Goal: Task Accomplishment & Management: Complete application form

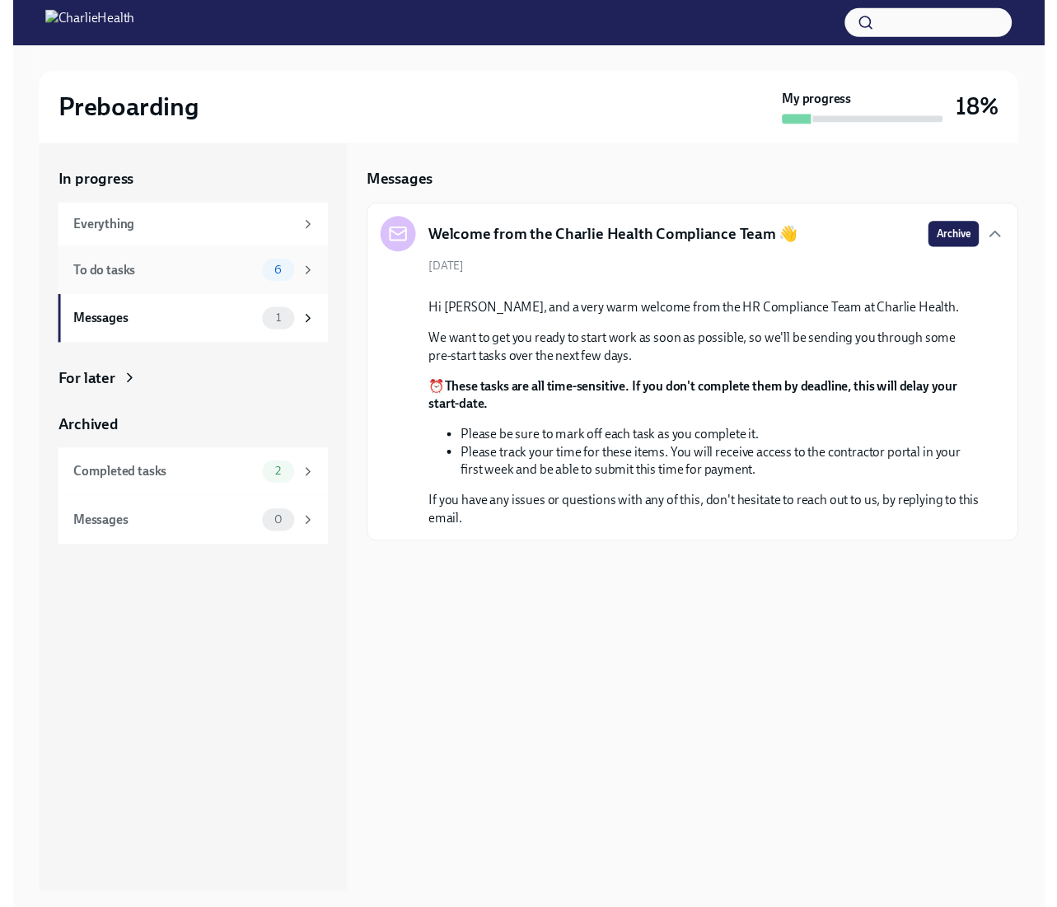
scroll to position [30, 0]
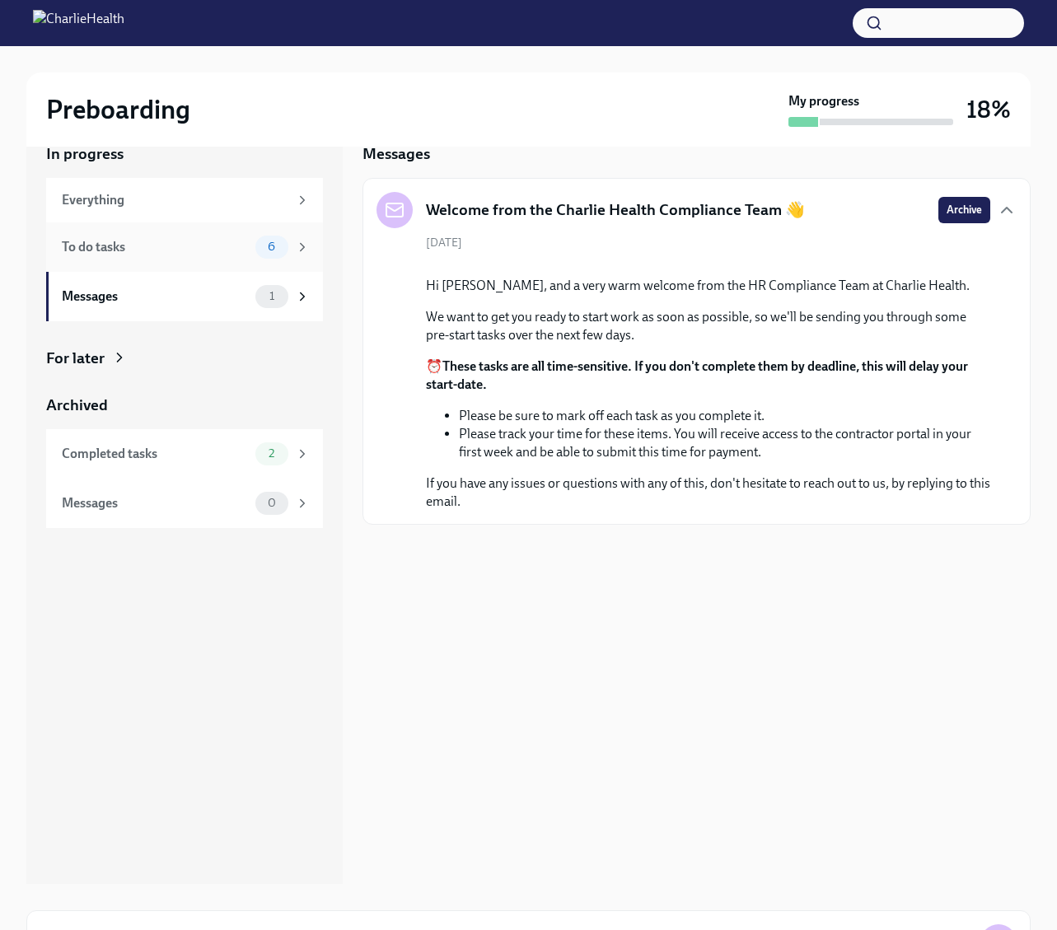
click at [257, 243] on div "6" at bounding box center [271, 247] width 33 height 23
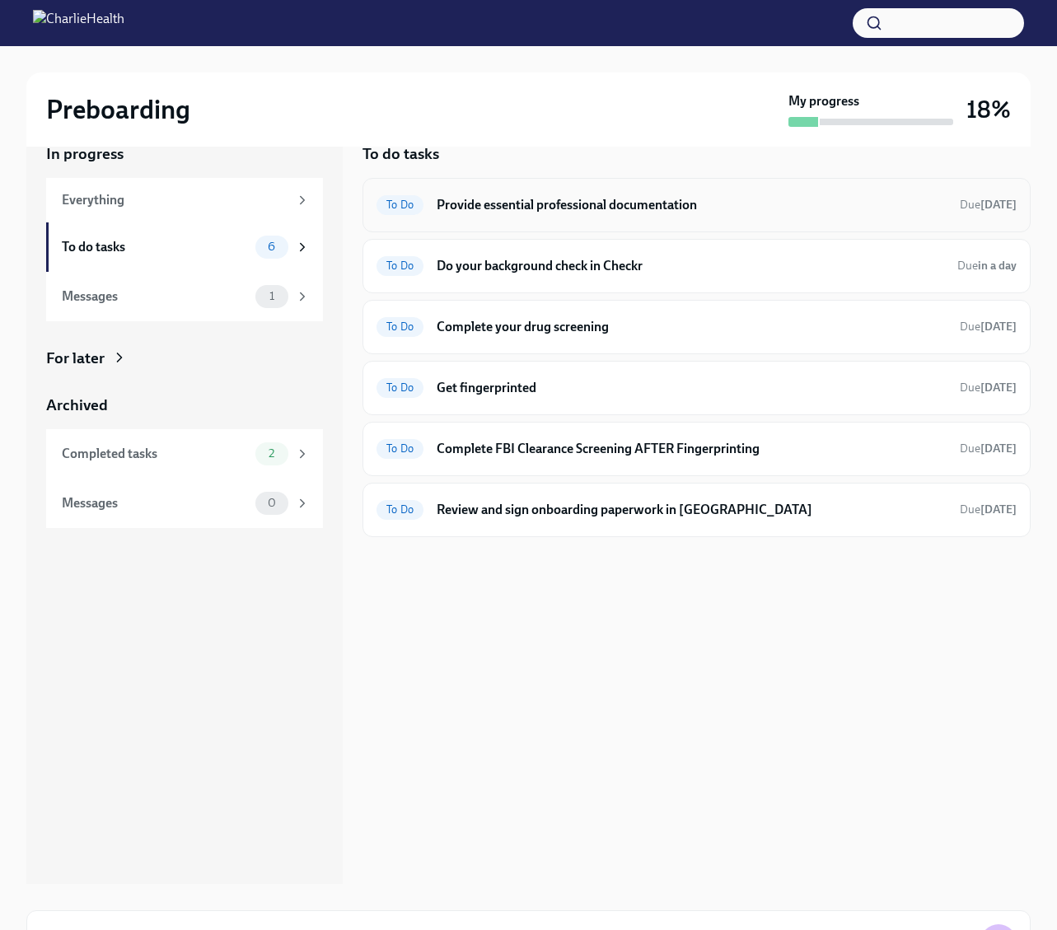
click at [433, 204] on div "To Do Provide essential professional documentation Due [DATE]" at bounding box center [697, 205] width 640 height 26
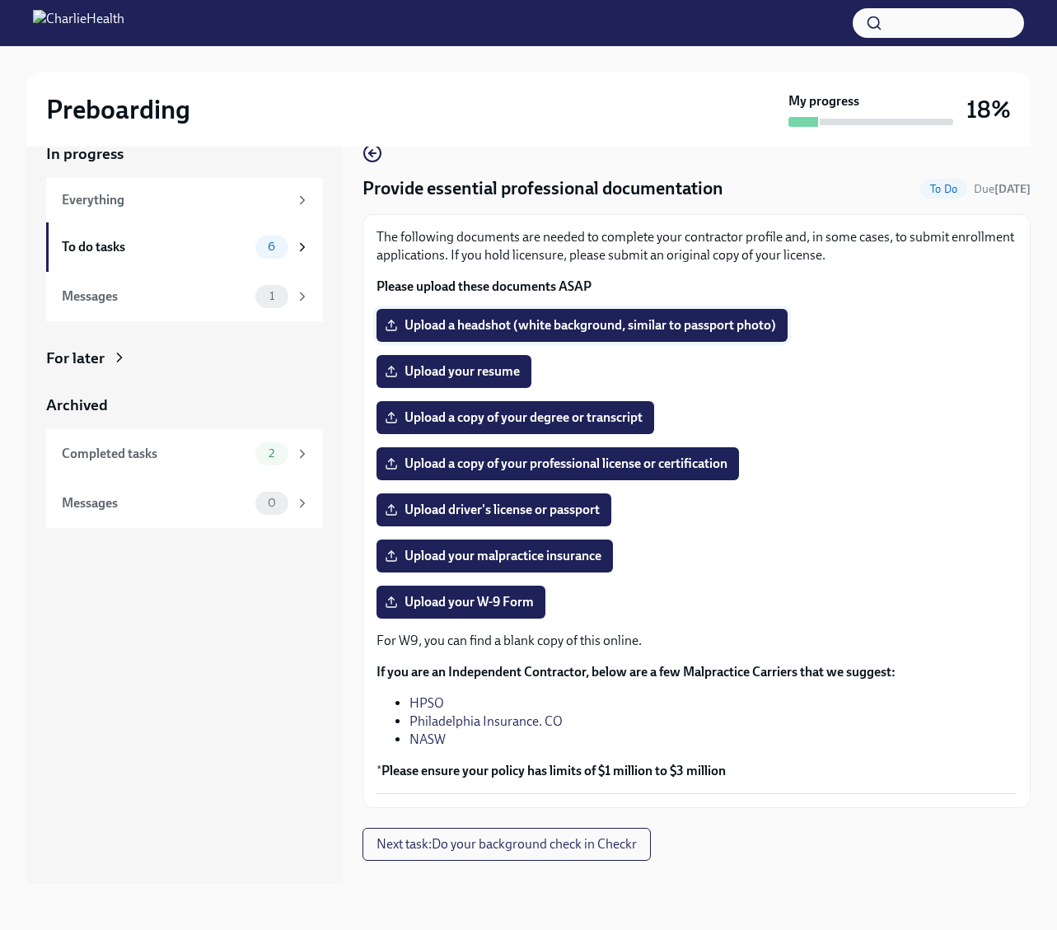
click at [564, 321] on span "Upload a headshot (white background, similar to passport photo)" at bounding box center [582, 325] width 388 height 16
click at [0, 0] on input "Upload a headshot (white background, similar to passport photo)" at bounding box center [0, 0] width 0 height 0
click at [423, 358] on label "Upload your resume" at bounding box center [454, 371] width 155 height 33
click at [0, 0] on input "Upload your resume" at bounding box center [0, 0] width 0 height 0
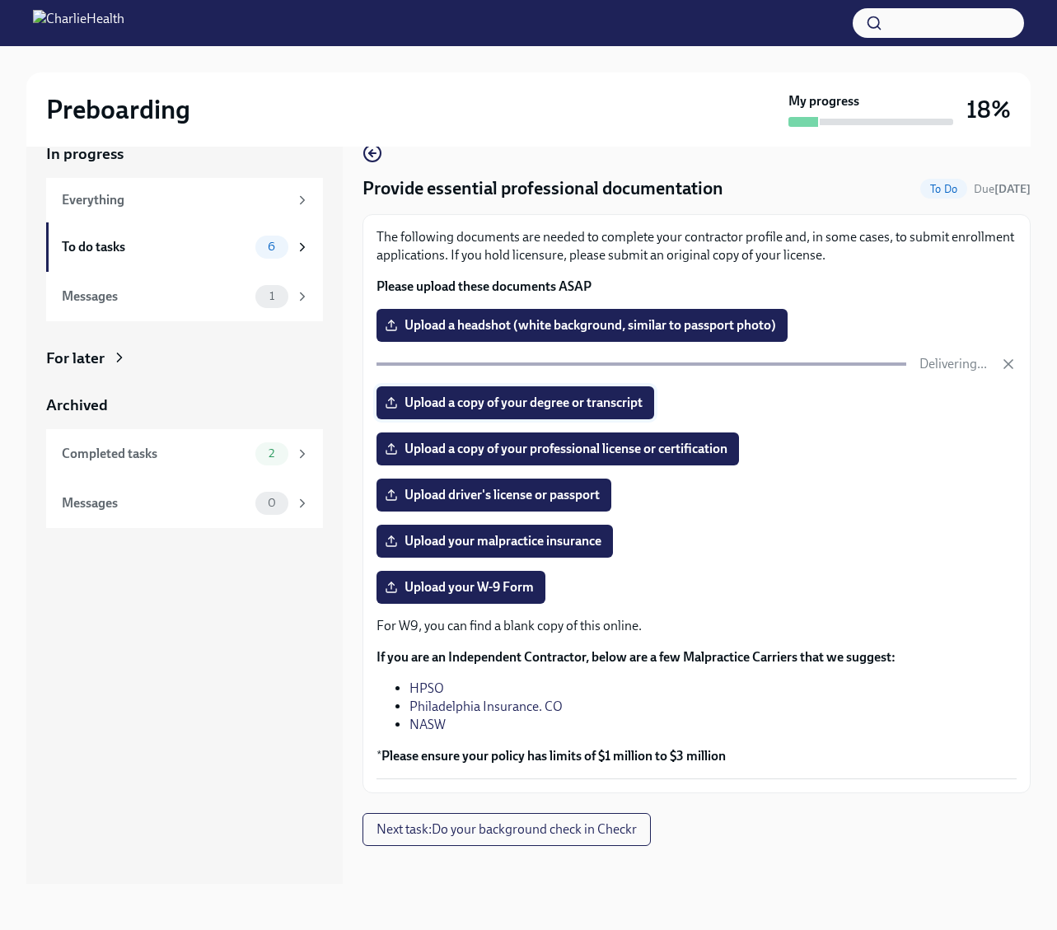
click at [480, 406] on span "Upload a copy of your degree or transcript" at bounding box center [515, 403] width 255 height 16
click at [0, 0] on input "Upload a copy of your degree or transcript" at bounding box center [0, 0] width 0 height 0
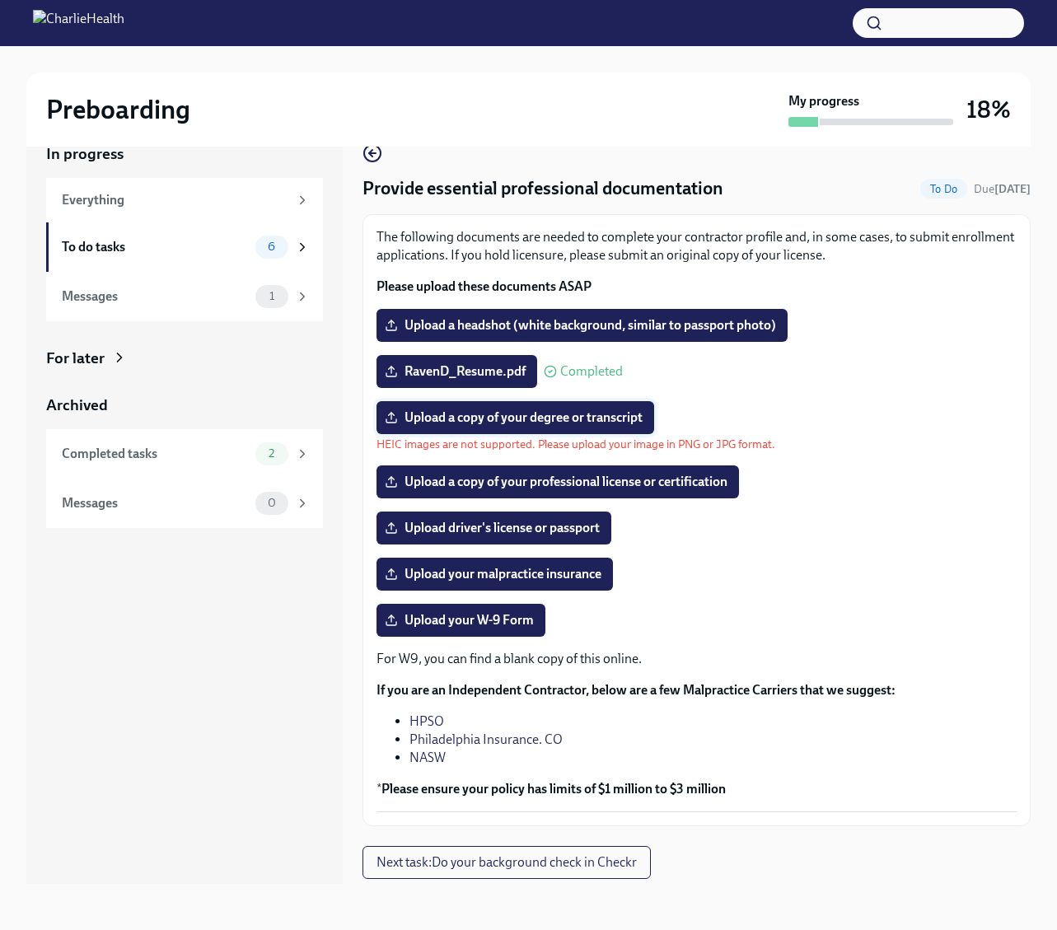
click at [479, 422] on span "Upload a copy of your degree or transcript" at bounding box center [515, 418] width 255 height 16
click at [0, 0] on input "Upload a copy of your degree or transcript" at bounding box center [0, 0] width 0 height 0
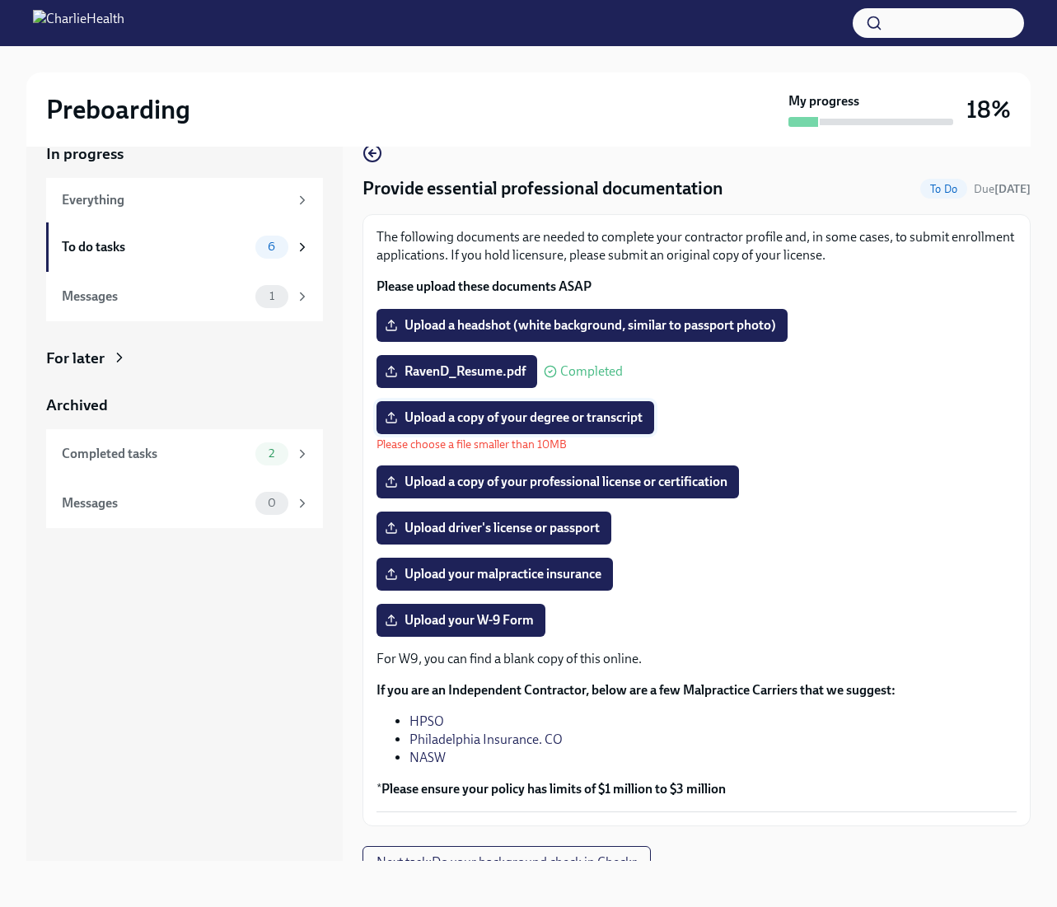
click at [508, 419] on span "Upload a copy of your degree or transcript" at bounding box center [515, 418] width 255 height 16
click at [0, 0] on input "Upload a copy of your degree or transcript" at bounding box center [0, 0] width 0 height 0
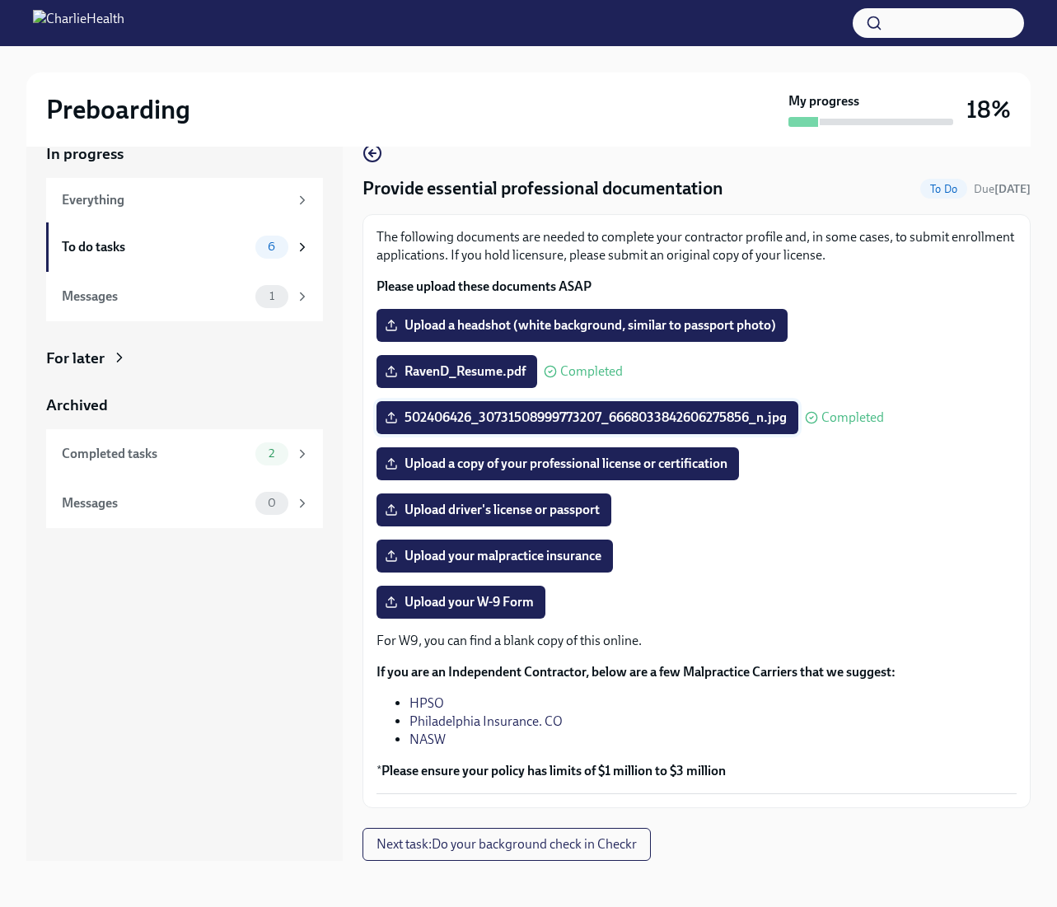
click at [781, 419] on span "502406426_30731508999773207_6668033842606275856_n.jpg" at bounding box center [587, 418] width 399 height 16
click at [0, 0] on input "502406426_30731508999773207_6668033842606275856_n.jpg" at bounding box center [0, 0] width 0 height 0
click at [854, 418] on span "Completed" at bounding box center [853, 417] width 63 height 13
click at [391, 418] on icon at bounding box center [391, 417] width 13 height 13
click at [0, 0] on input "502406426_30731508999773207_6668033842606275856_n.jpg" at bounding box center [0, 0] width 0 height 0
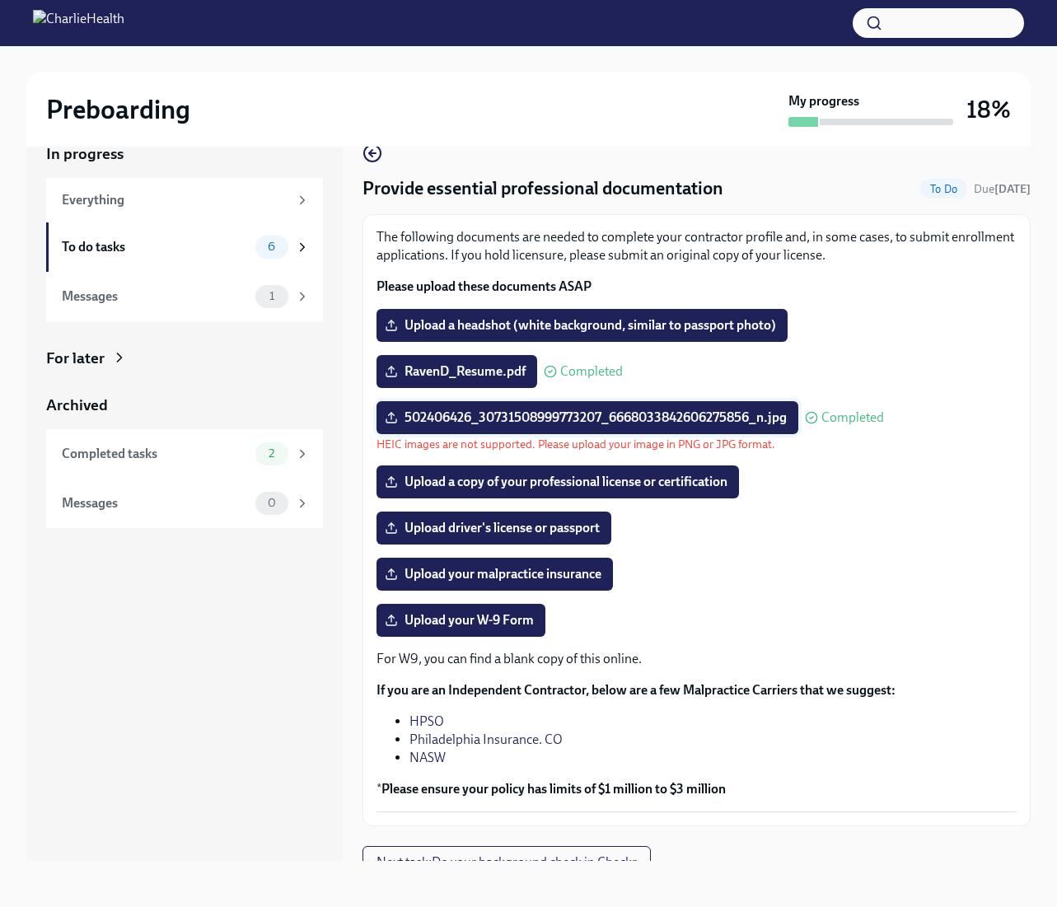
click at [389, 411] on icon at bounding box center [391, 417] width 13 height 13
click at [0, 0] on input "502406426_30731508999773207_6668033842606275856_n.jpg" at bounding box center [0, 0] width 0 height 0
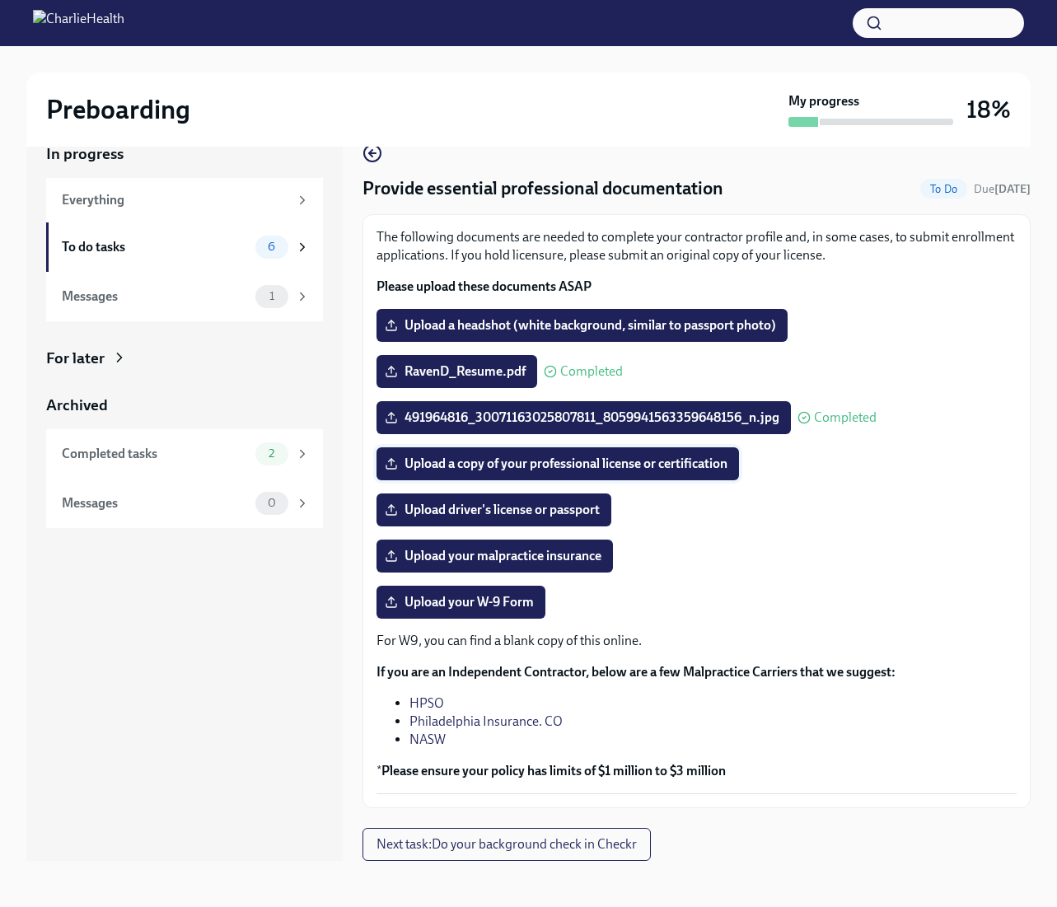
click at [603, 471] on span "Upload a copy of your professional license or certification" at bounding box center [558, 464] width 340 height 16
click at [0, 0] on input "Upload a copy of your professional license or certification" at bounding box center [0, 0] width 0 height 0
click at [532, 843] on span "Next task : Do your background check in Checkr" at bounding box center [507, 844] width 260 height 16
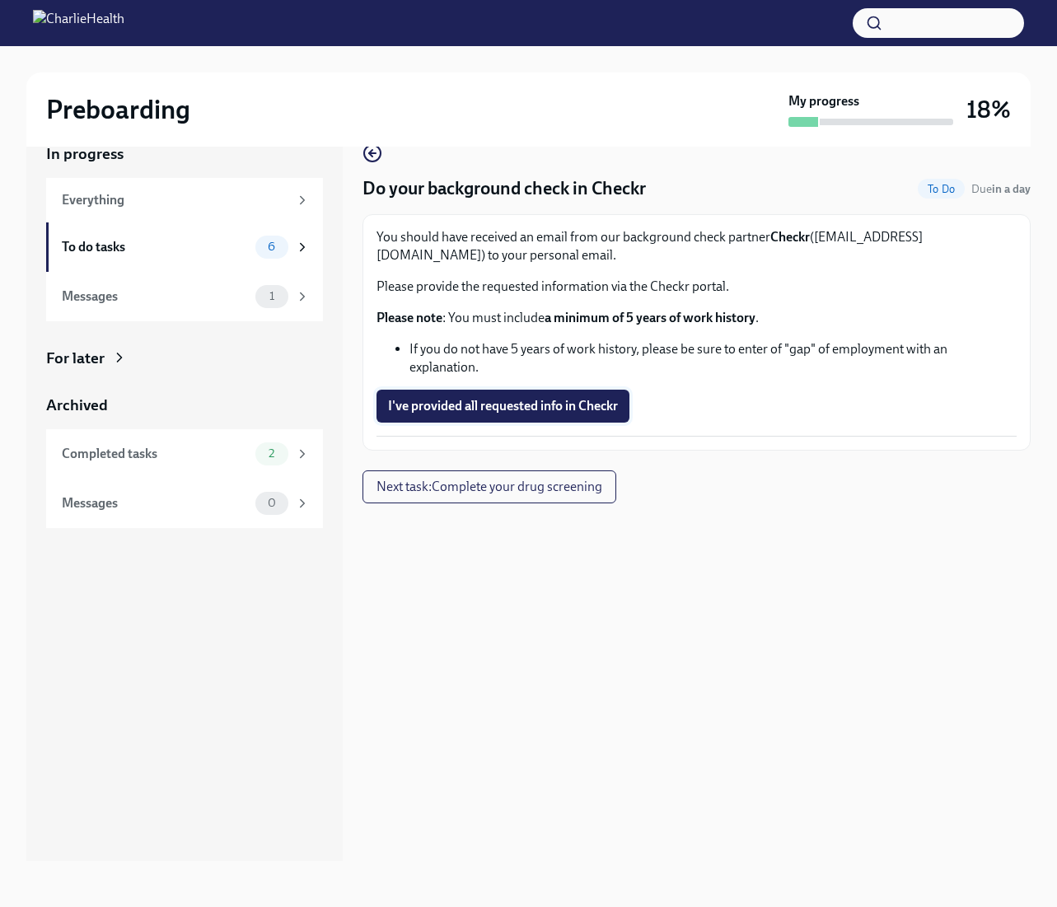
click at [505, 410] on span "I've provided all requested info in Checkr" at bounding box center [503, 406] width 230 height 16
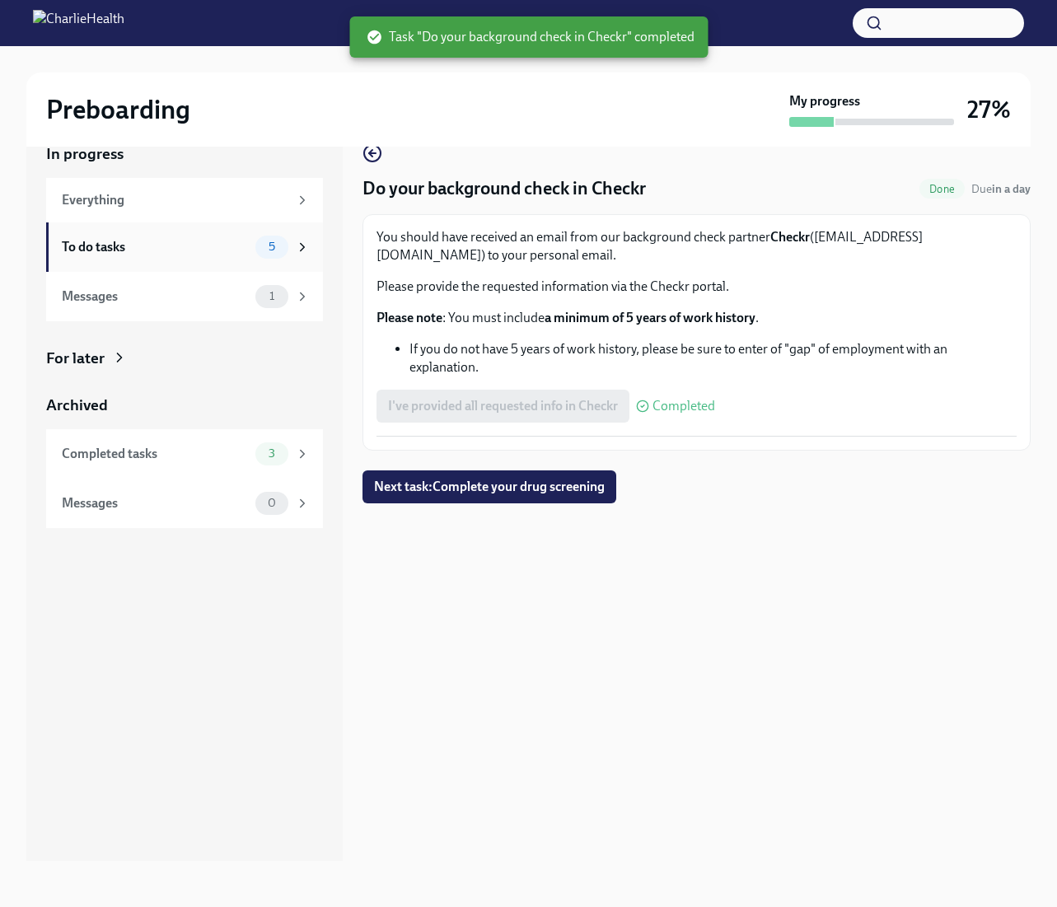
click at [175, 248] on div "To do tasks" at bounding box center [155, 247] width 187 height 18
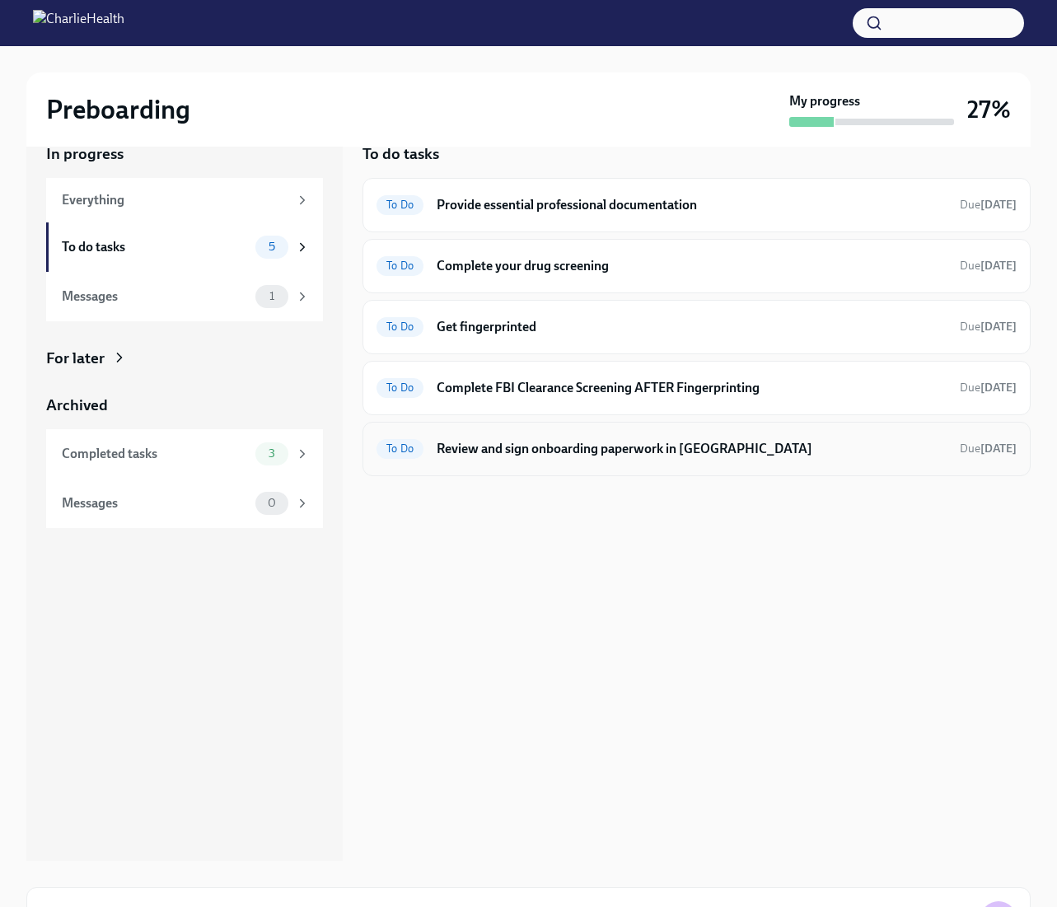
click at [449, 444] on h6 "Review and sign onboarding paperwork in [GEOGRAPHIC_DATA]" at bounding box center [692, 449] width 510 height 18
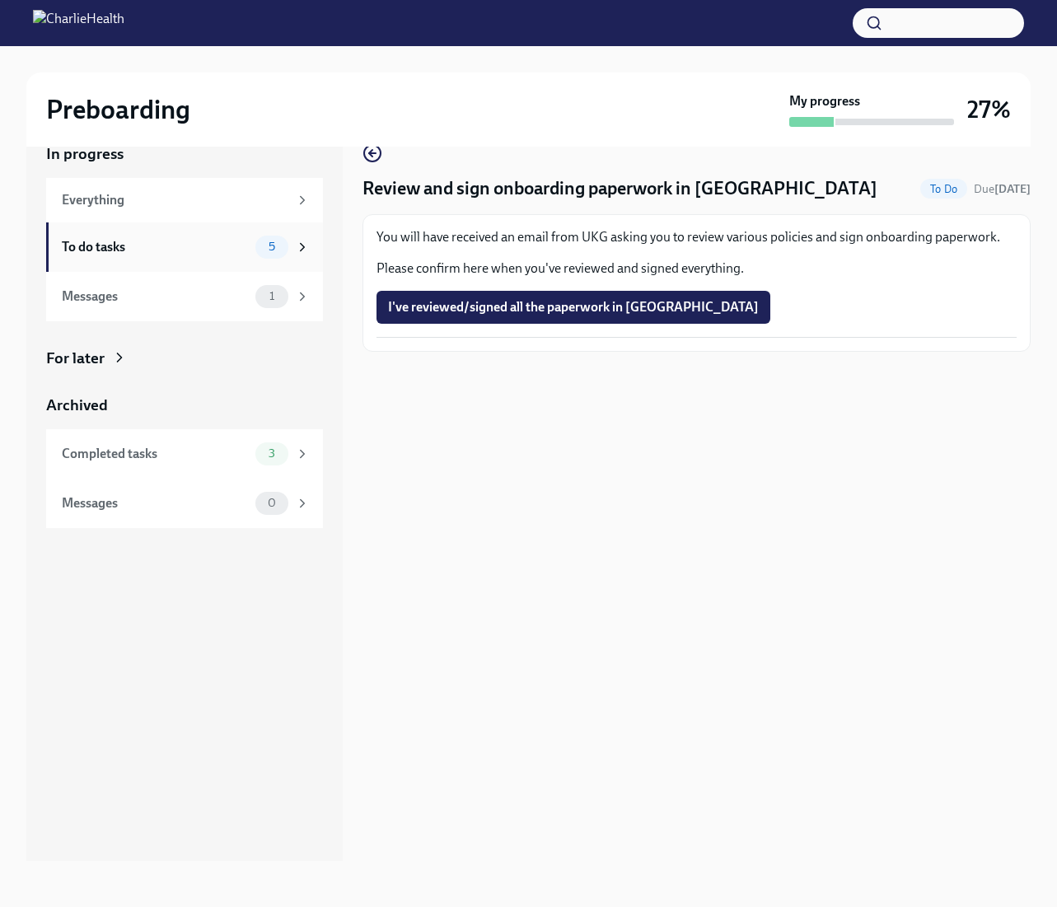
click at [189, 246] on div "To do tasks" at bounding box center [155, 247] width 187 height 18
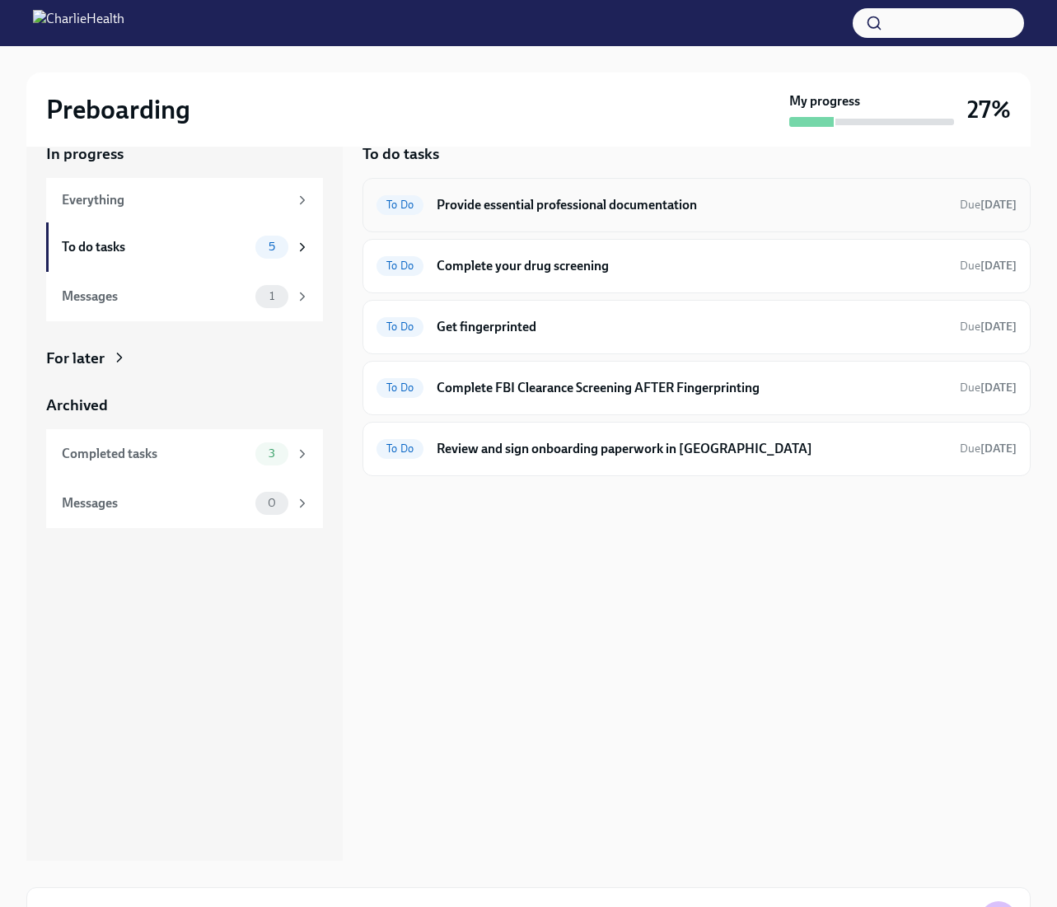
click at [525, 204] on h6 "Provide essential professional documentation" at bounding box center [692, 205] width 510 height 18
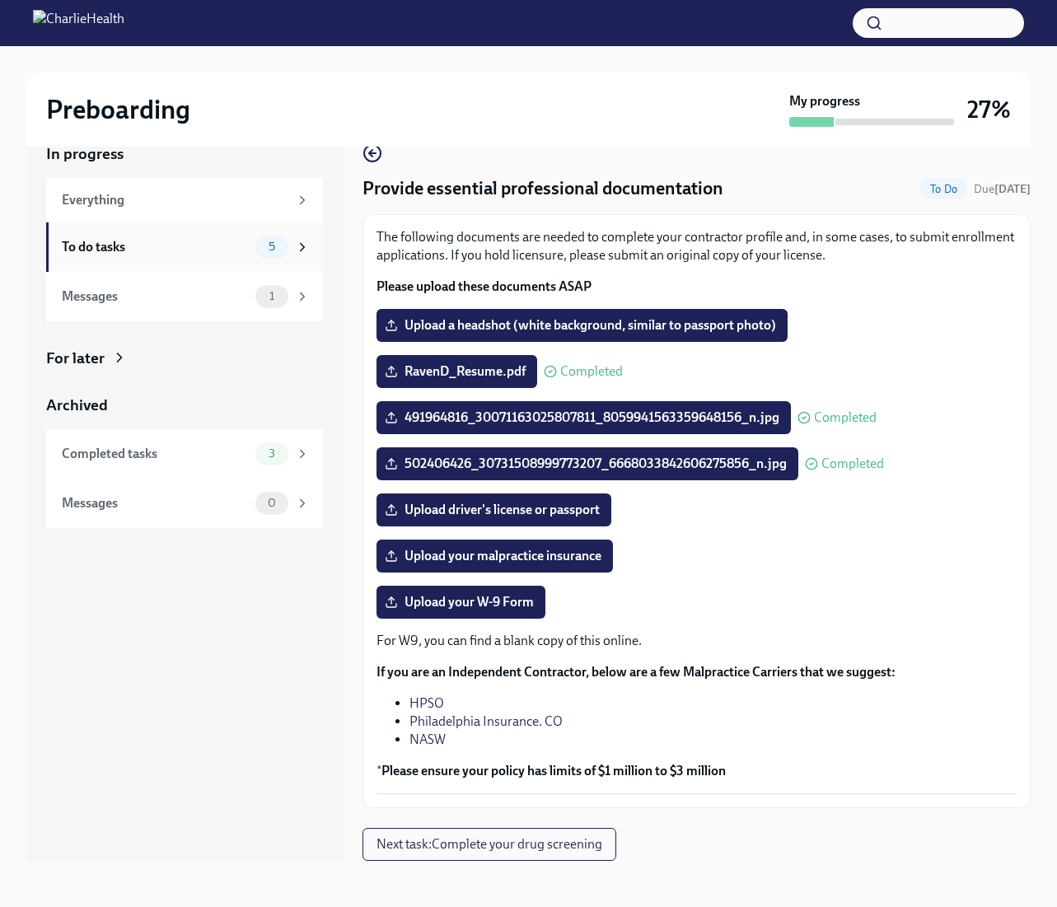
click at [130, 250] on div "To do tasks" at bounding box center [155, 247] width 187 height 18
